Goal: Transaction & Acquisition: Purchase product/service

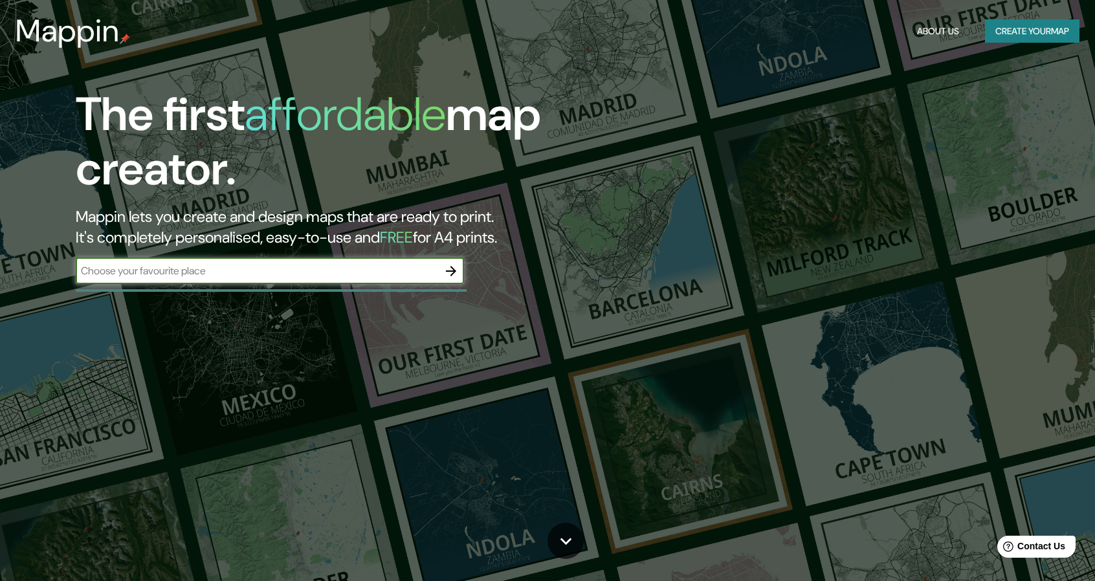
click at [278, 267] on input "text" at bounding box center [257, 270] width 362 height 15
type input "VILLAHERMOSA"
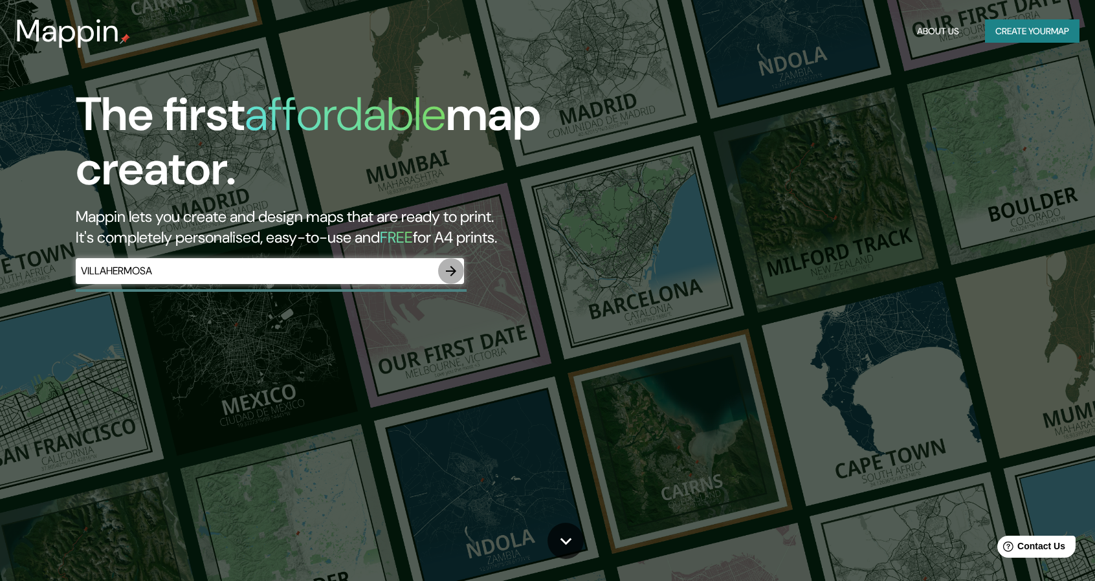
click at [446, 271] on icon "button" at bounding box center [451, 271] width 10 height 10
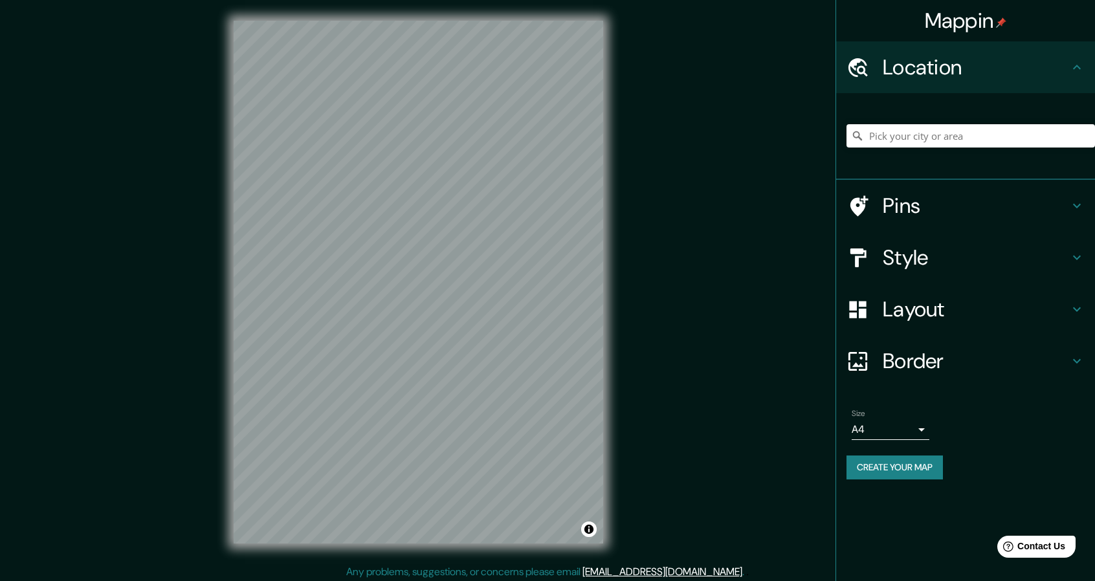
click at [910, 116] on div at bounding box center [970, 136] width 248 height 65
click at [910, 129] on input "Pick your city or area" at bounding box center [970, 135] width 248 height 23
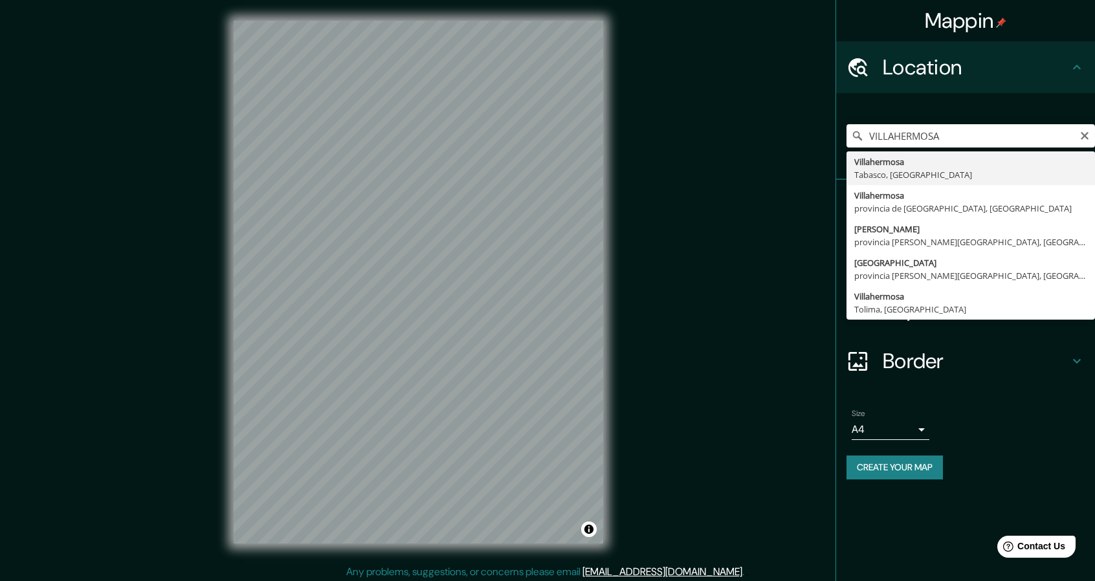
type input "Villahermosa, [GEOGRAPHIC_DATA], [GEOGRAPHIC_DATA]"
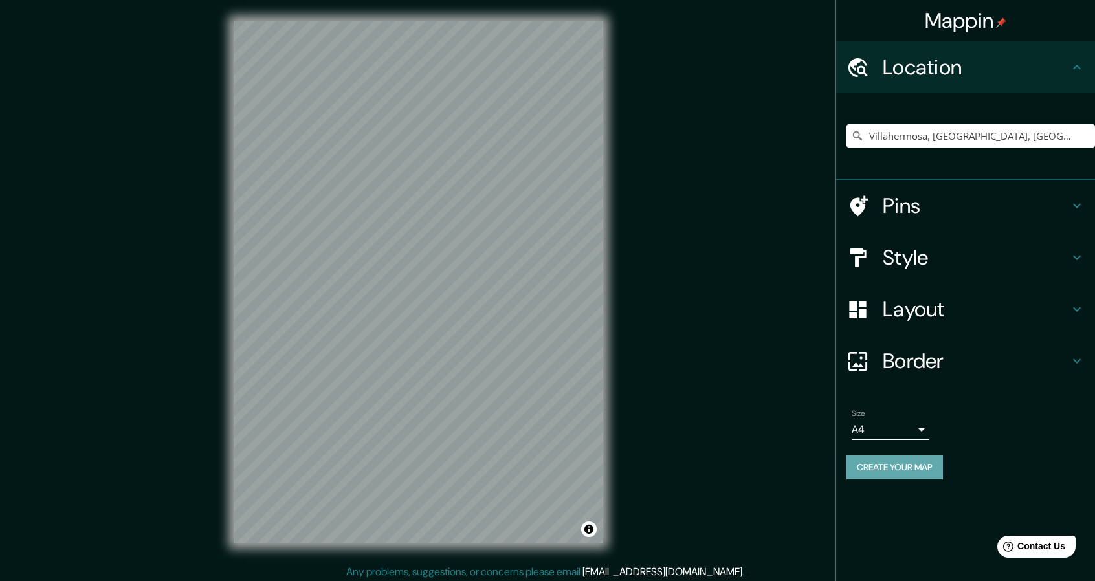
click at [895, 465] on button "Create your map" at bounding box center [894, 467] width 96 height 24
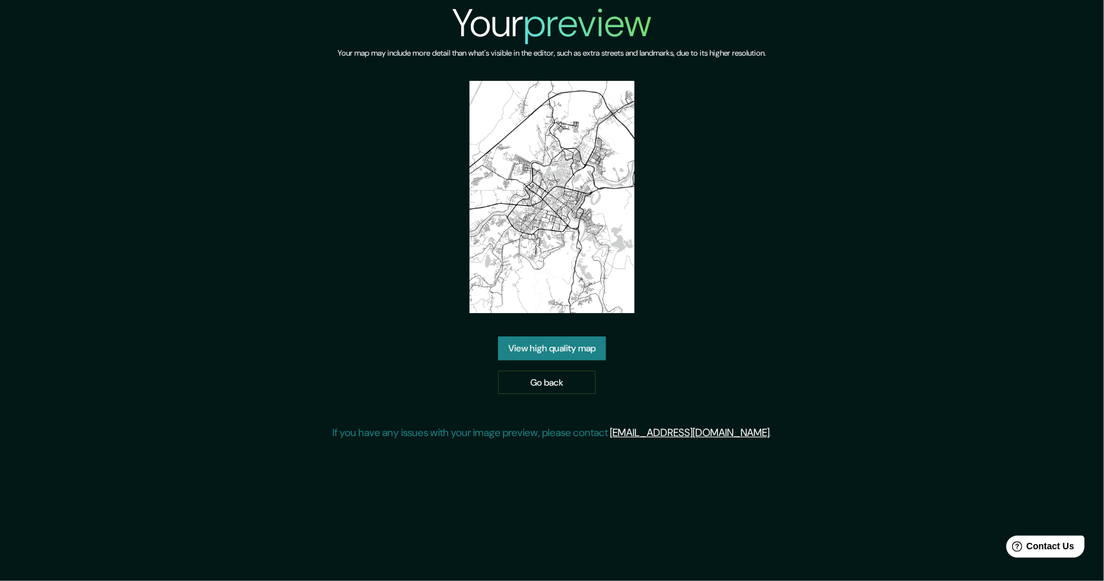
click at [546, 353] on link "View high quality map" at bounding box center [552, 348] width 108 height 24
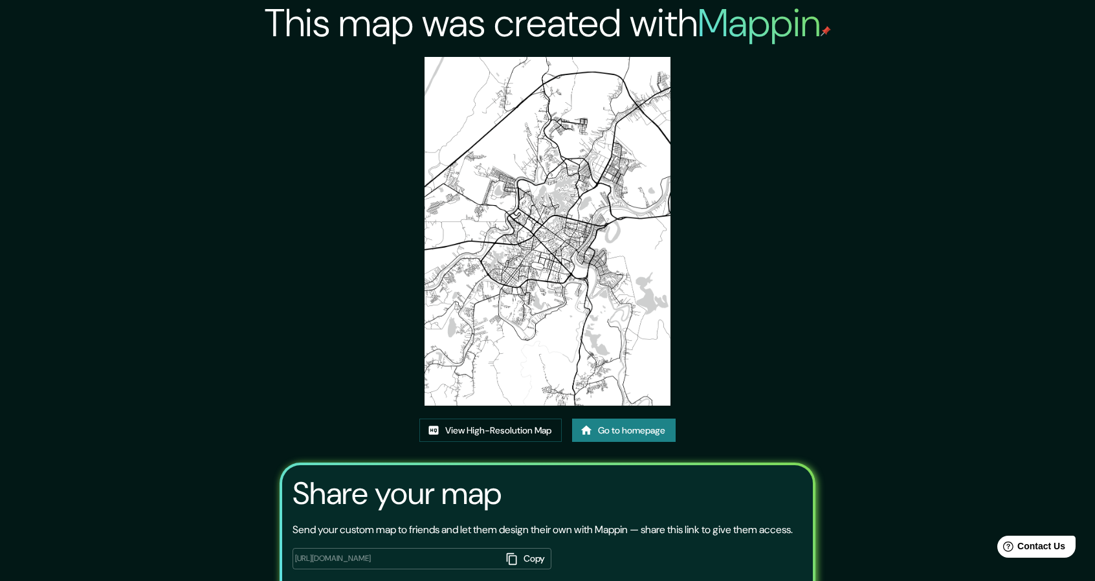
click at [585, 301] on img at bounding box center [547, 231] width 247 height 349
